Goal: Find specific page/section: Find specific page/section

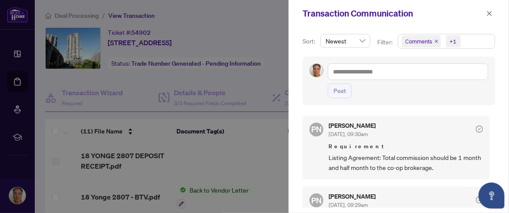
click at [265, 127] on div at bounding box center [254, 106] width 509 height 213
click at [489, 8] on span "button" at bounding box center [490, 14] width 6 height 14
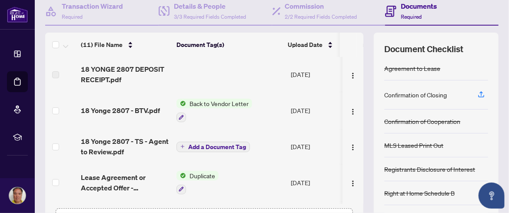
scroll to position [87, 0]
click at [478, 91] on icon "button" at bounding box center [482, 94] width 8 height 8
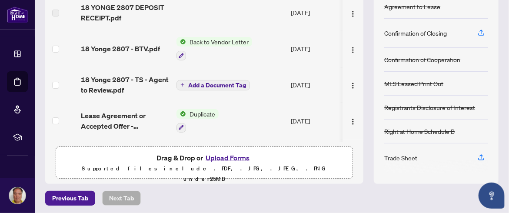
scroll to position [150, 0]
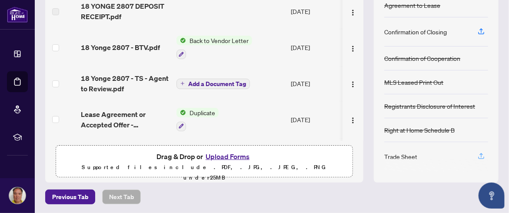
click at [478, 152] on icon "button" at bounding box center [482, 156] width 8 height 8
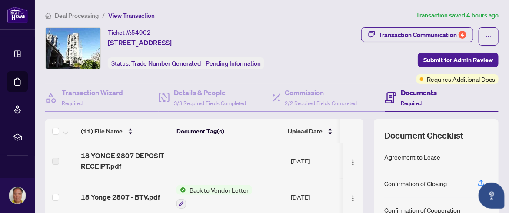
scroll to position [130, 0]
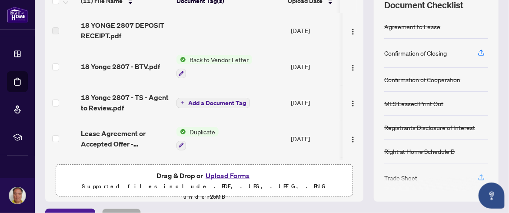
click at [478, 174] on icon "button" at bounding box center [482, 178] width 8 height 8
click at [478, 49] on icon "button" at bounding box center [482, 53] width 8 height 8
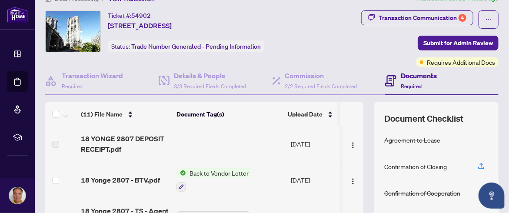
scroll to position [0, 0]
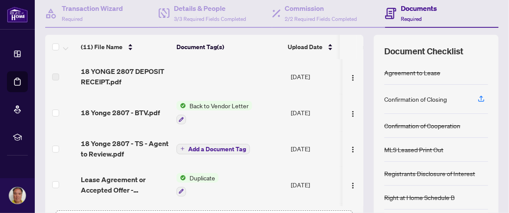
scroll to position [87, 0]
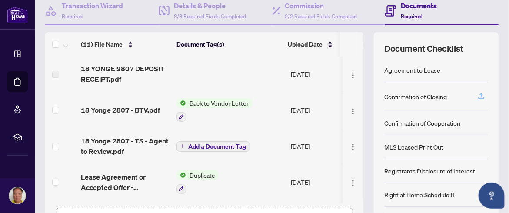
click at [480, 93] on icon "button" at bounding box center [481, 95] width 3 height 4
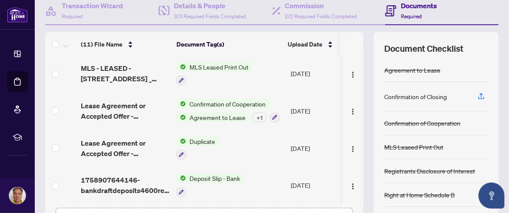
scroll to position [2, 0]
